Goal: Information Seeking & Learning: Learn about a topic

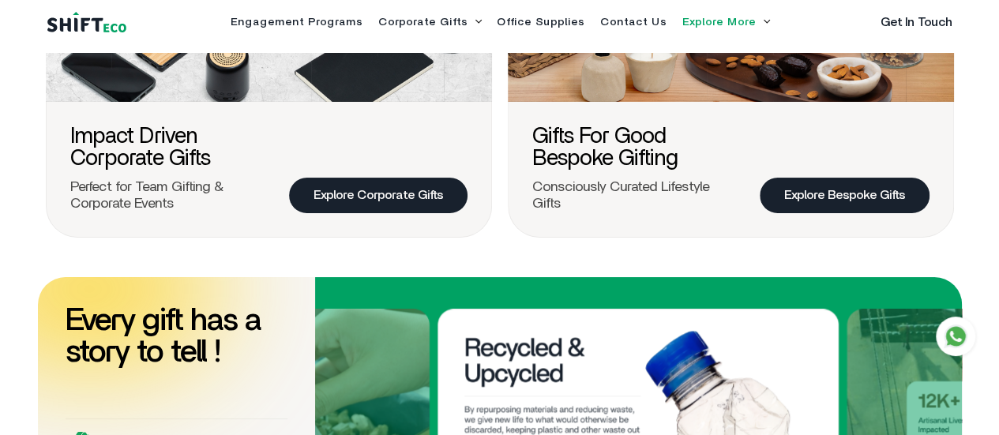
scroll to position [690, 0]
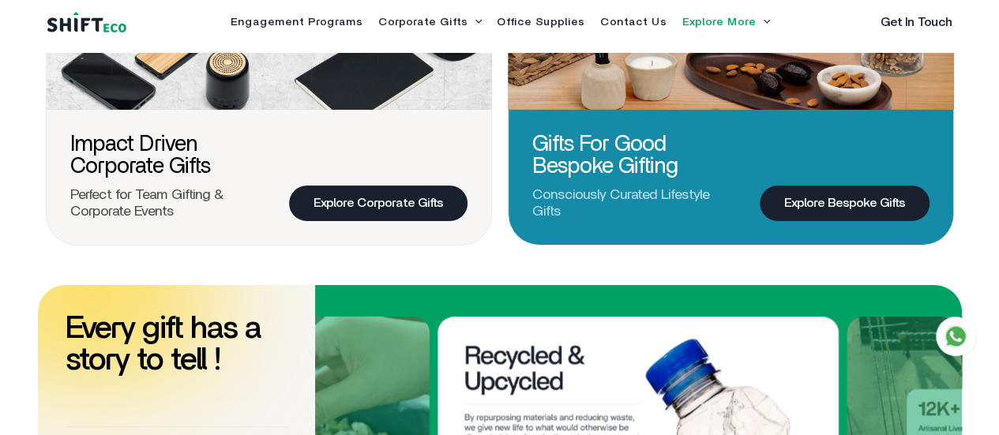
click at [798, 215] on link "Explore Bespoke Gifts" at bounding box center [845, 204] width 170 height 36
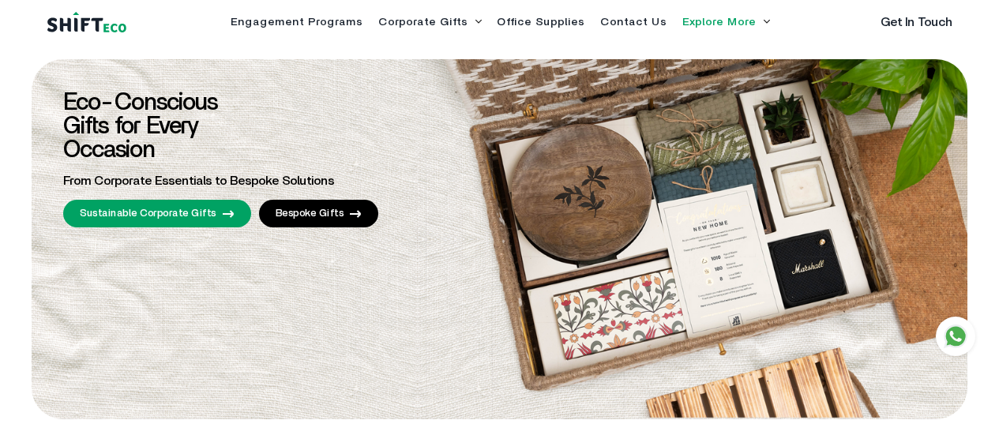
scroll to position [690, 0]
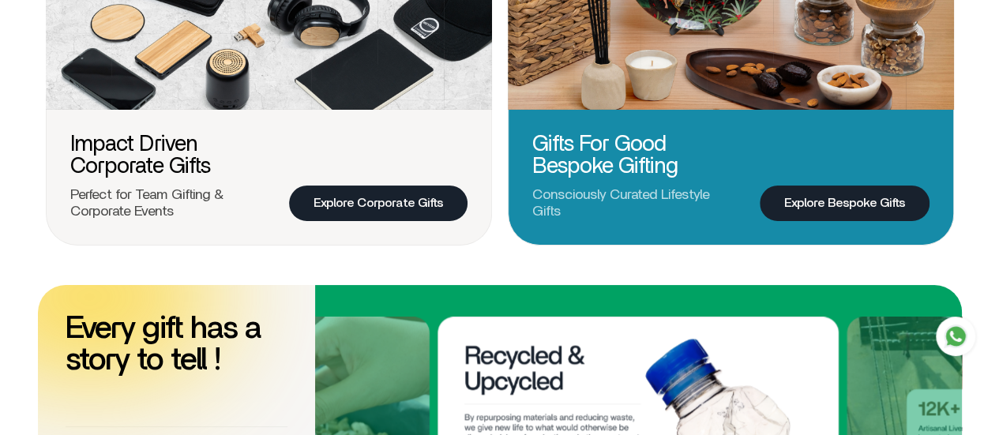
click at [814, 214] on link "Explore Bespoke Gifts" at bounding box center [845, 204] width 170 height 36
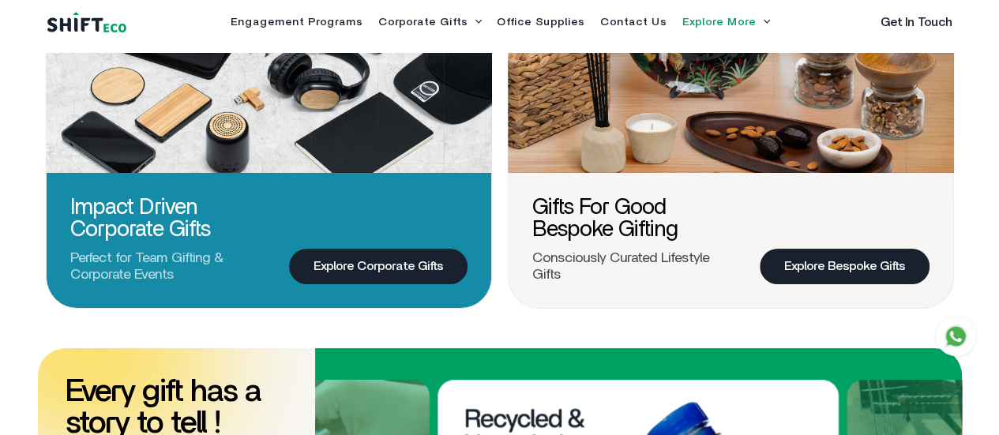
scroll to position [627, 0]
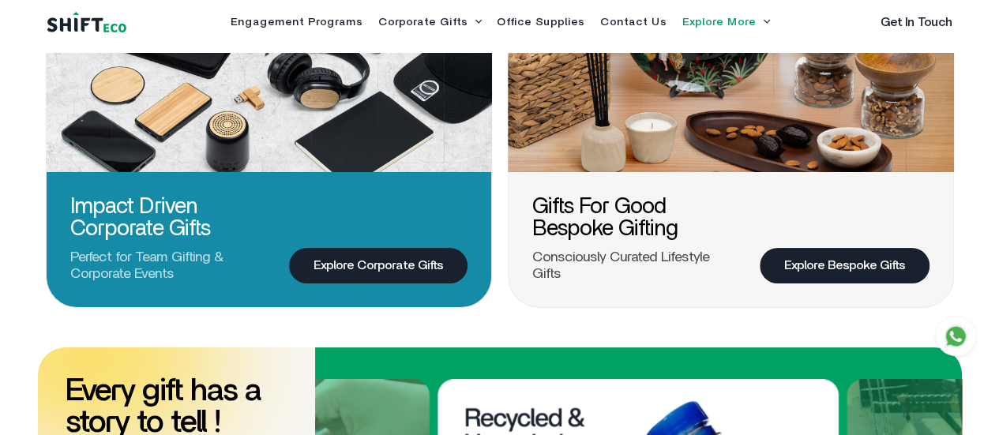
click at [389, 279] on link "Explore Corporate Gifts" at bounding box center [378, 266] width 179 height 36
